Goal: Check status: Check status

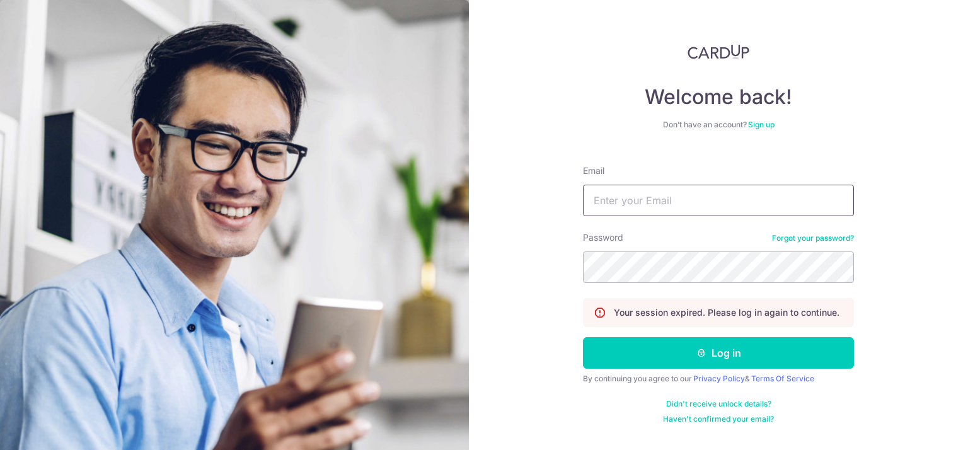
click at [623, 204] on input "Email" at bounding box center [718, 201] width 271 height 32
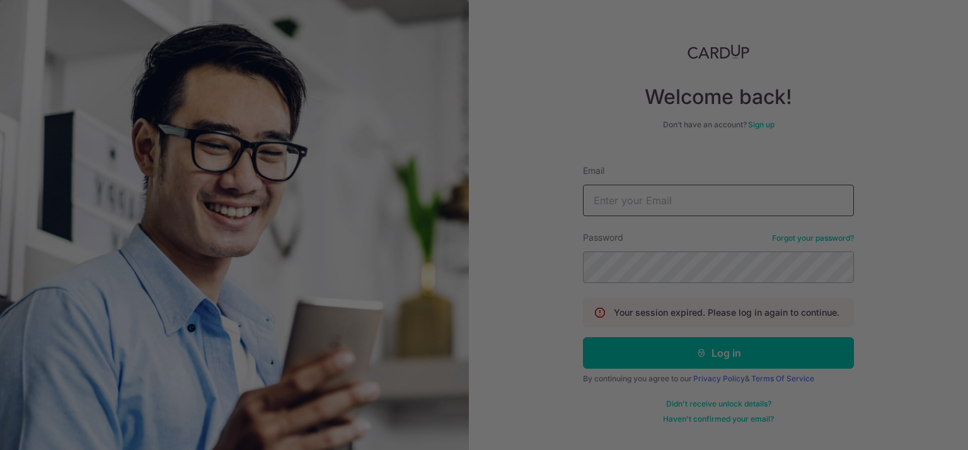
type input "[PERSON_NAME][EMAIL_ADDRESS][DOMAIN_NAME]"
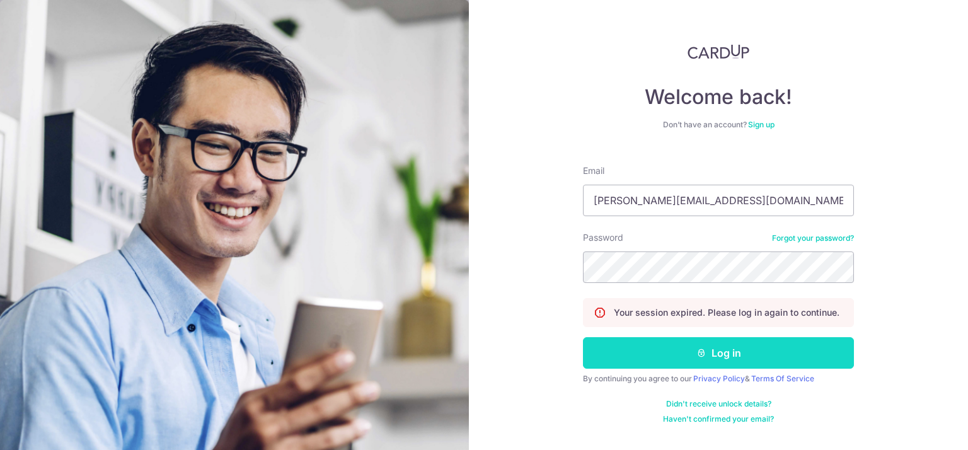
click at [681, 347] on button "Log in" at bounding box center [718, 353] width 271 height 32
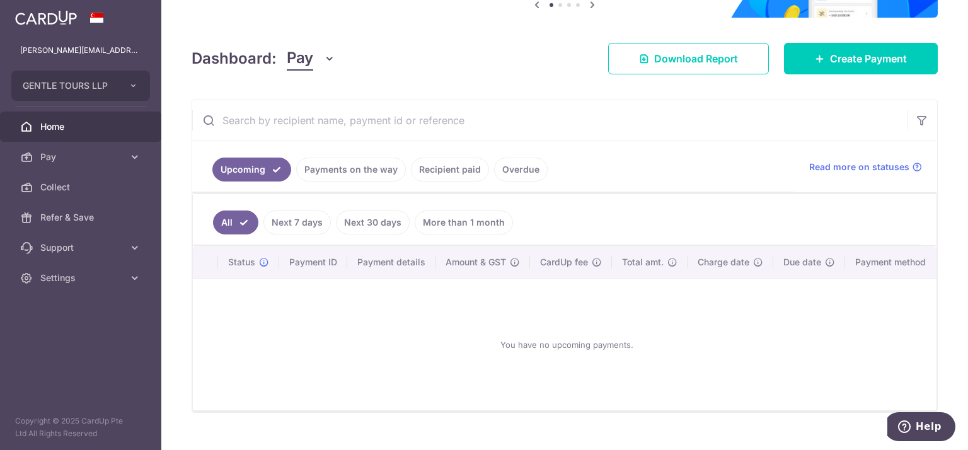
scroll to position [170, 0]
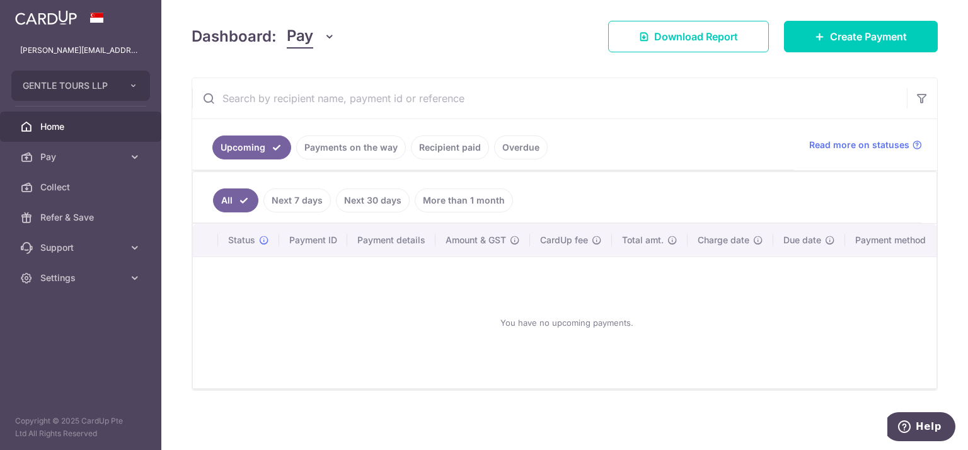
click at [527, 142] on link "Overdue" at bounding box center [521, 147] width 54 height 24
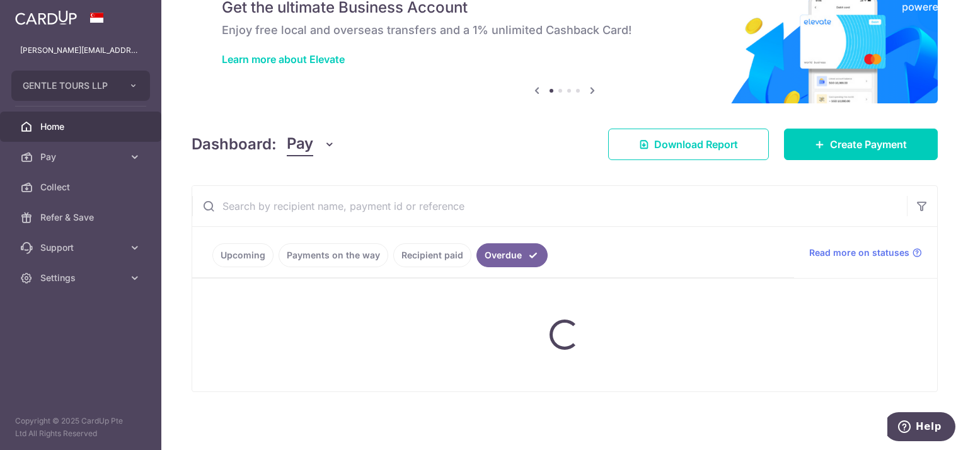
scroll to position [32, 0]
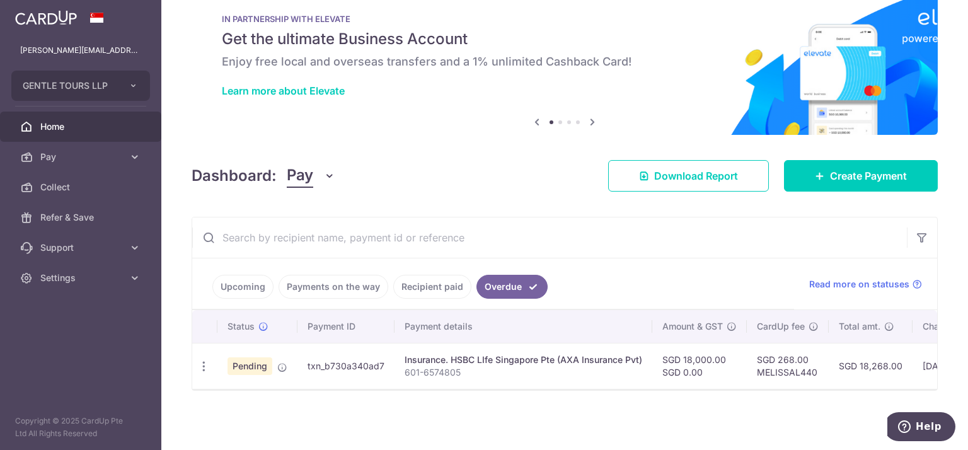
click at [96, 14] on span at bounding box center [96, 18] width 15 height 10
click at [45, 21] on img at bounding box center [46, 17] width 62 height 15
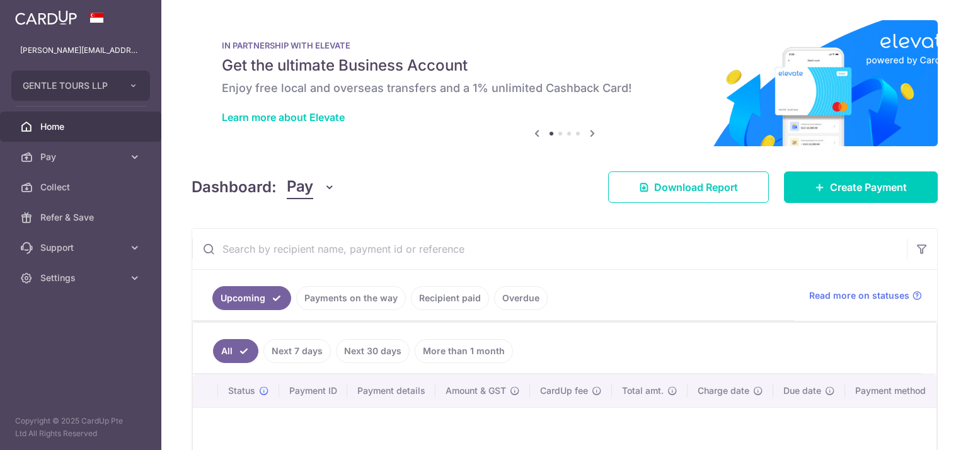
scroll to position [0, 0]
click at [512, 302] on link "Overdue" at bounding box center [521, 298] width 54 height 24
